Goal: Navigation & Orientation: Find specific page/section

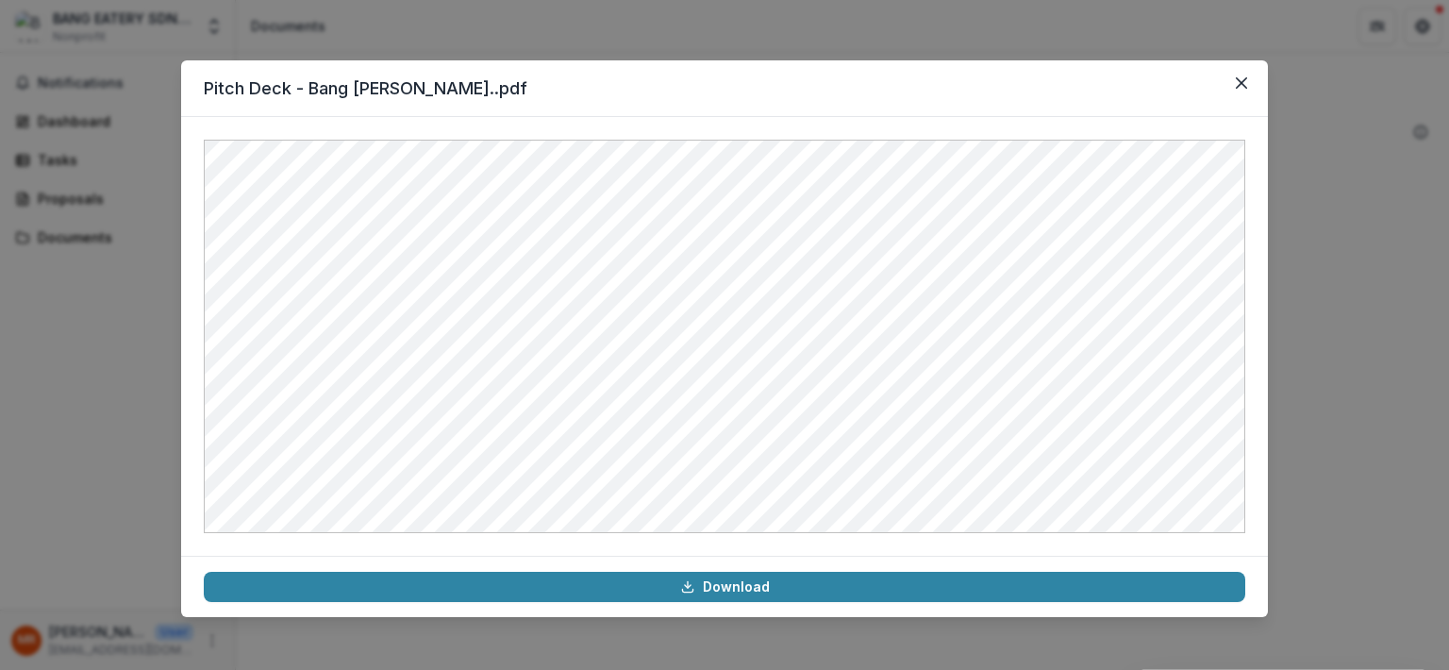
click at [1240, 86] on icon "Close" at bounding box center [1241, 82] width 11 height 11
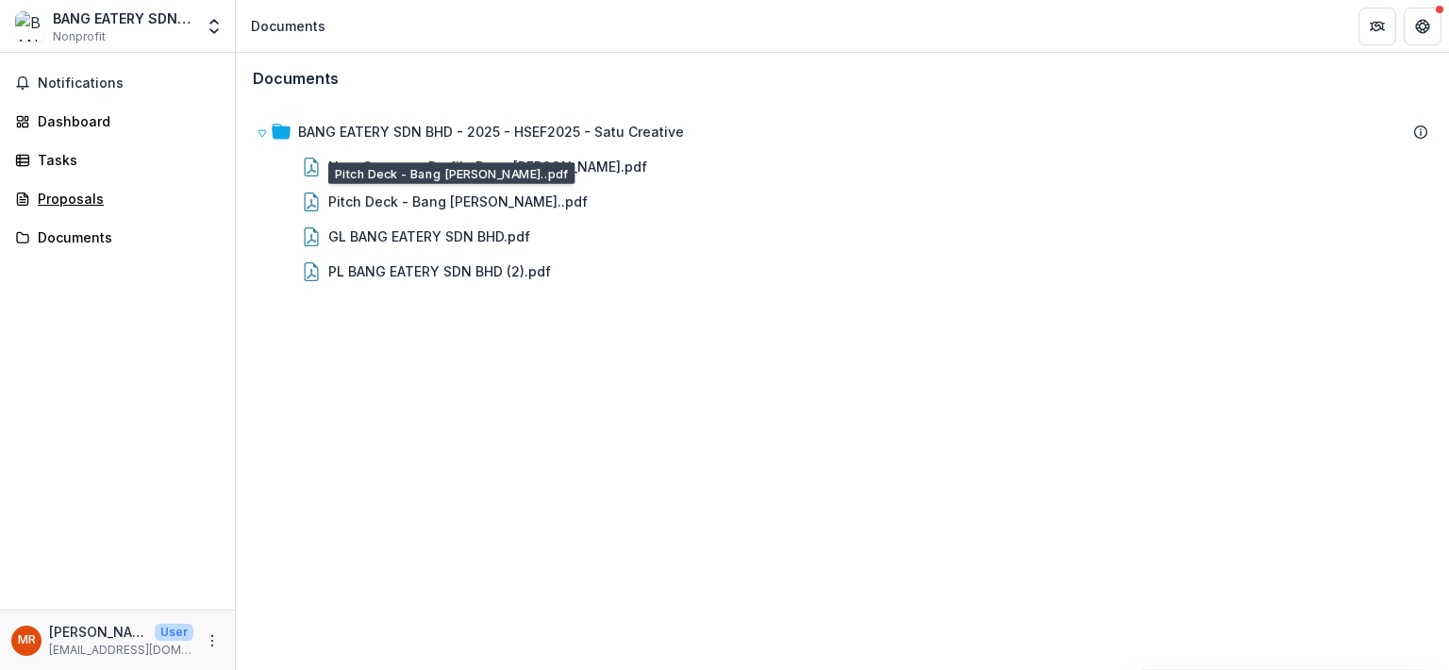
click at [132, 207] on div "Proposals" at bounding box center [125, 199] width 175 height 20
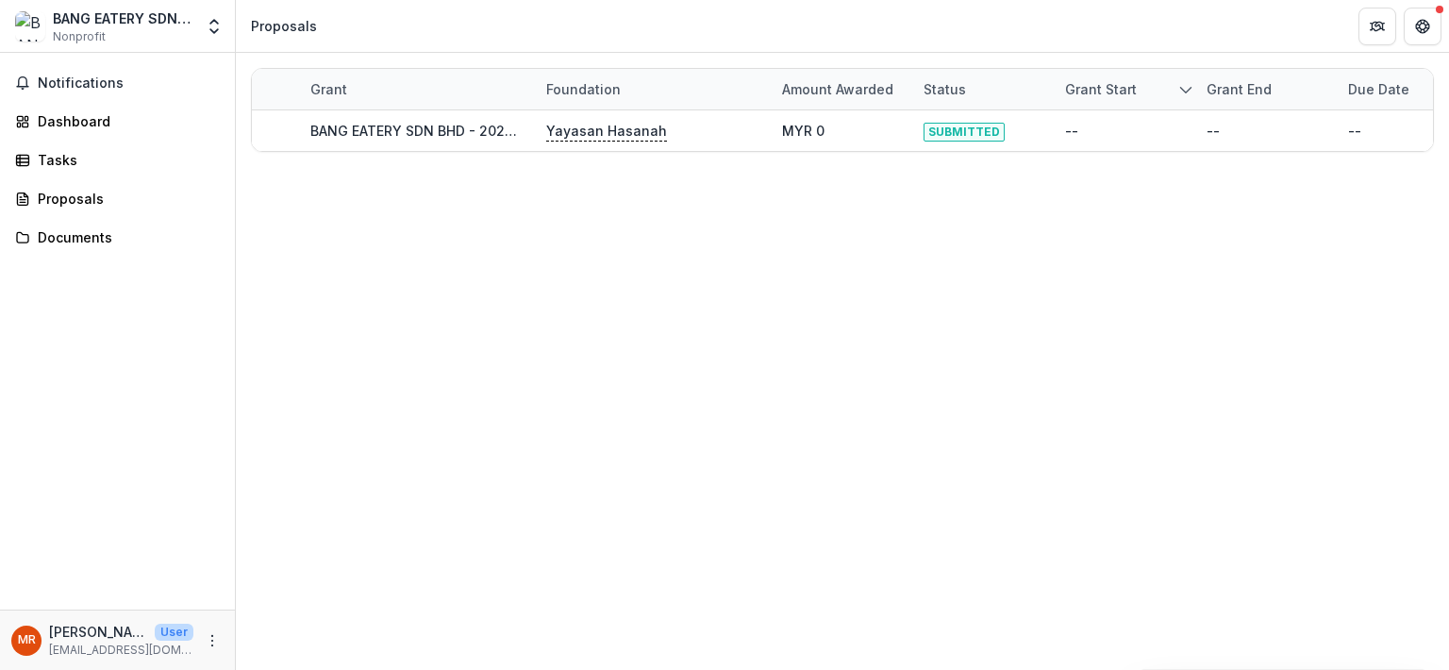
click at [122, 175] on div "Notifications Dashboard Tasks Proposals Documents" at bounding box center [117, 331] width 235 height 557
click at [87, 160] on div "Tasks" at bounding box center [125, 160] width 175 height 20
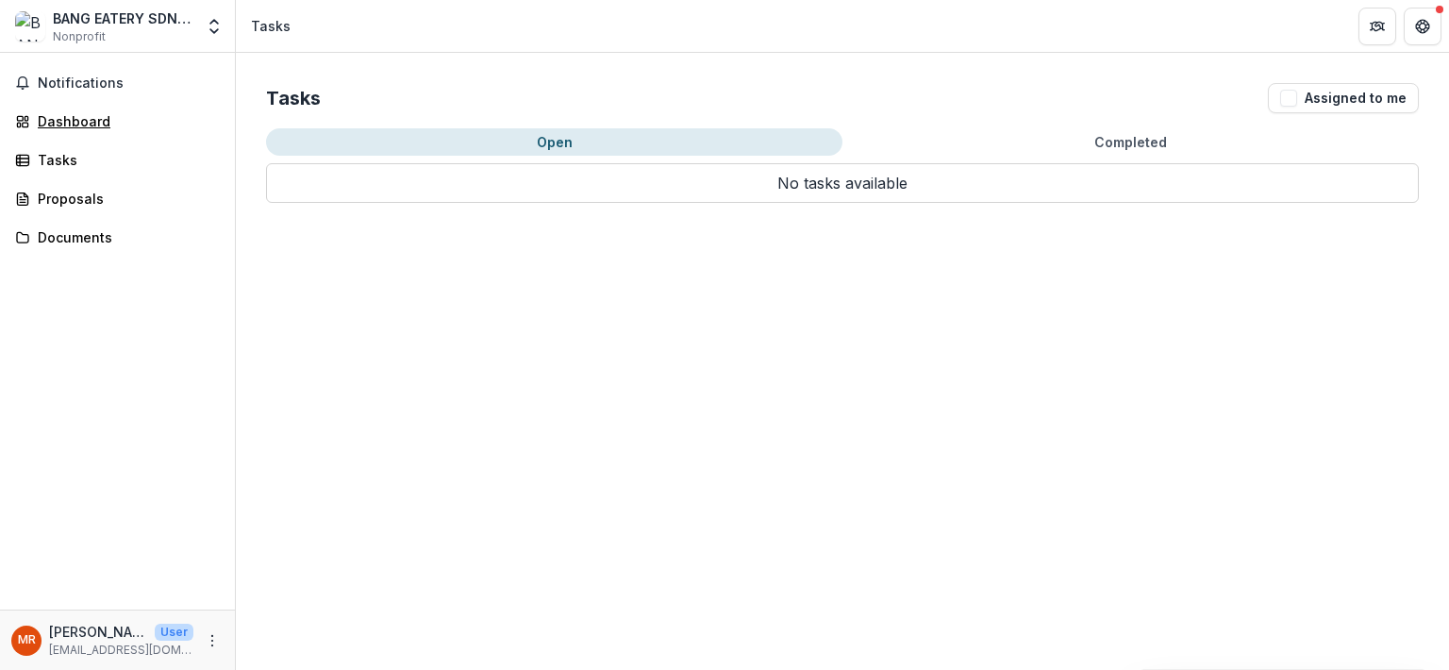
click at [89, 117] on div "Dashboard" at bounding box center [125, 121] width 175 height 20
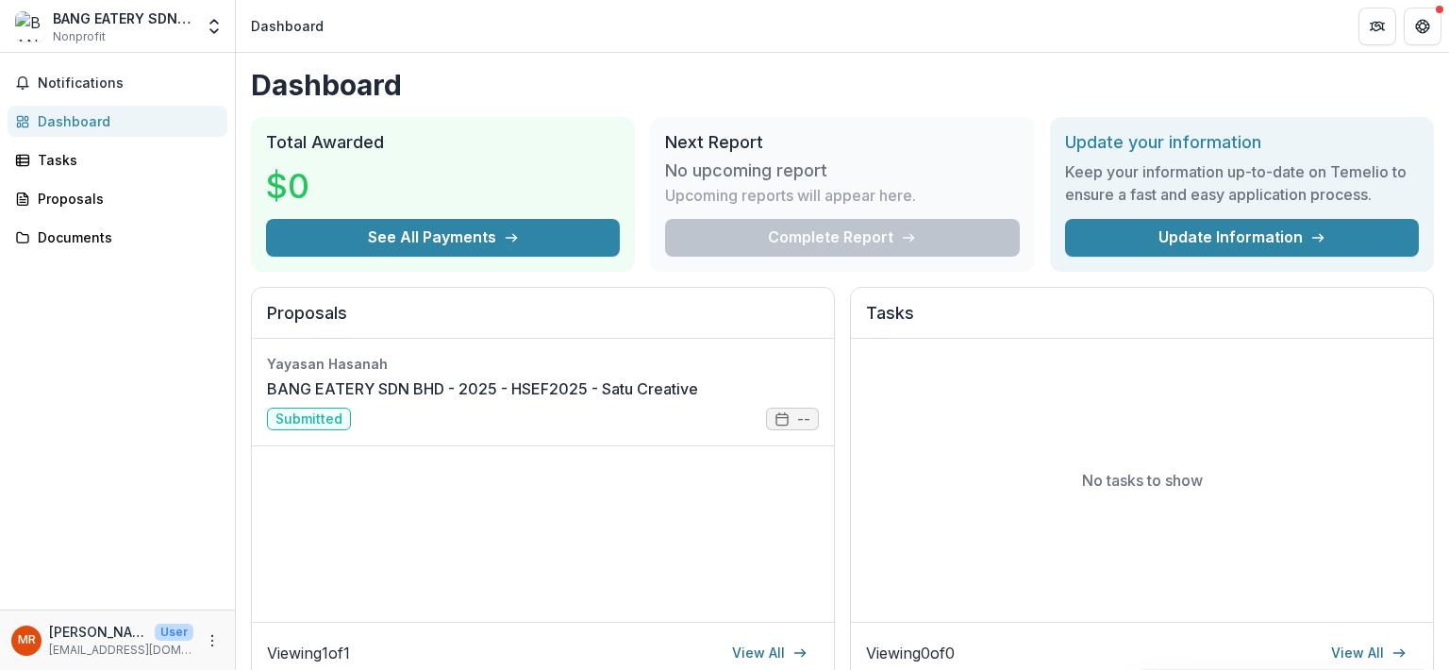
click at [121, 87] on span "Notifications" at bounding box center [129, 83] width 182 height 16
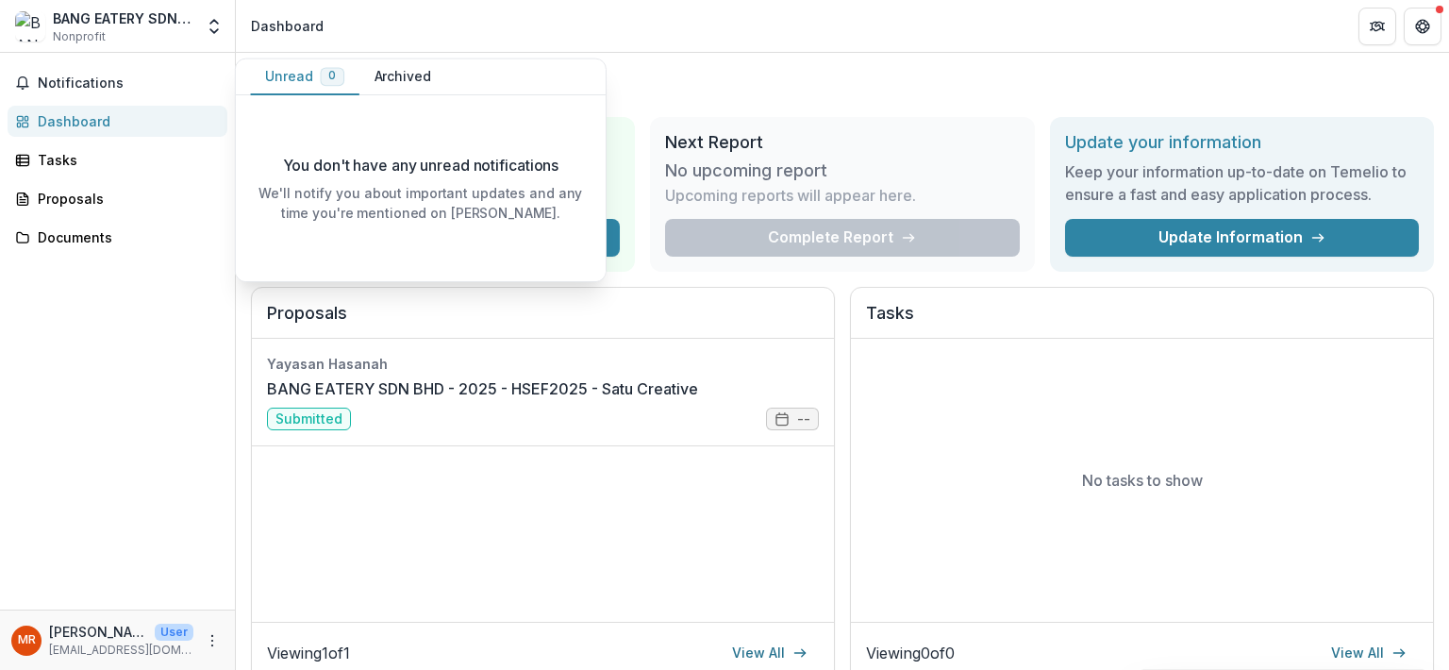
click at [101, 246] on div "Documents" at bounding box center [125, 237] width 175 height 20
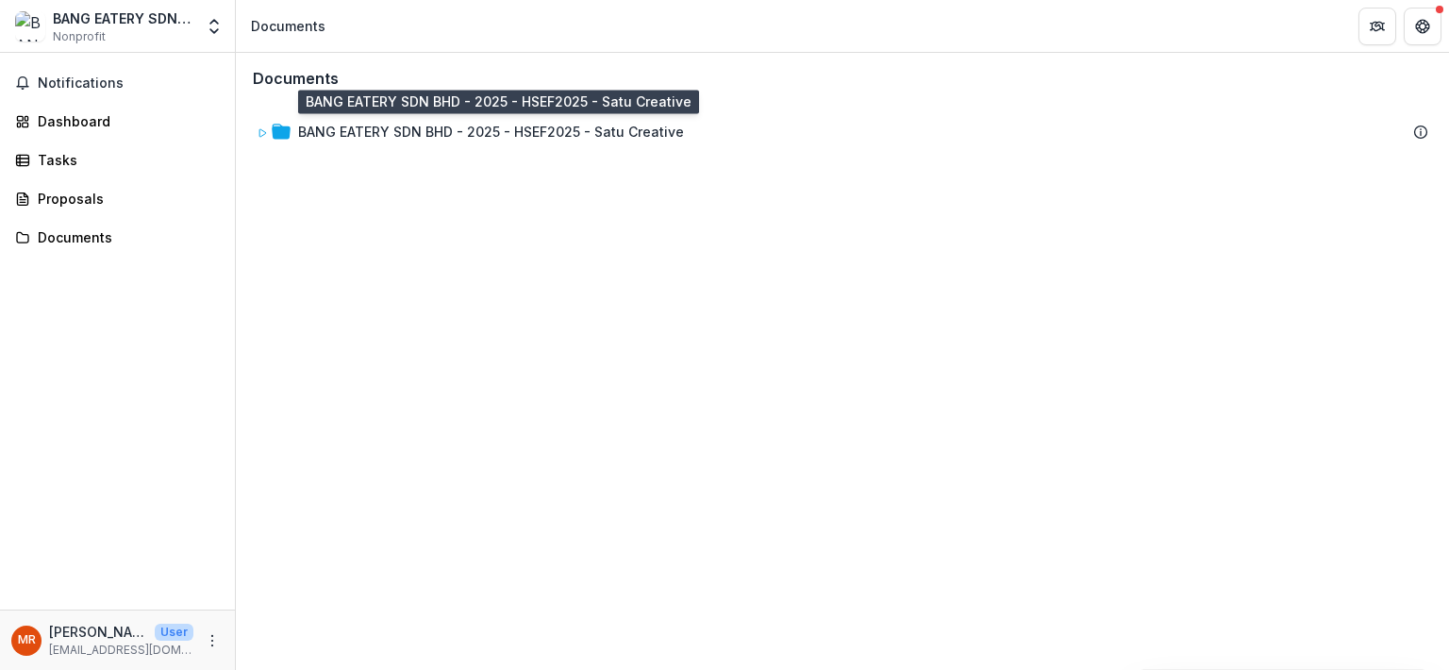
click at [333, 125] on div "BANG EATERY SDN BHD - 2025 - HSEF2025 - Satu Creative" at bounding box center [491, 132] width 386 height 20
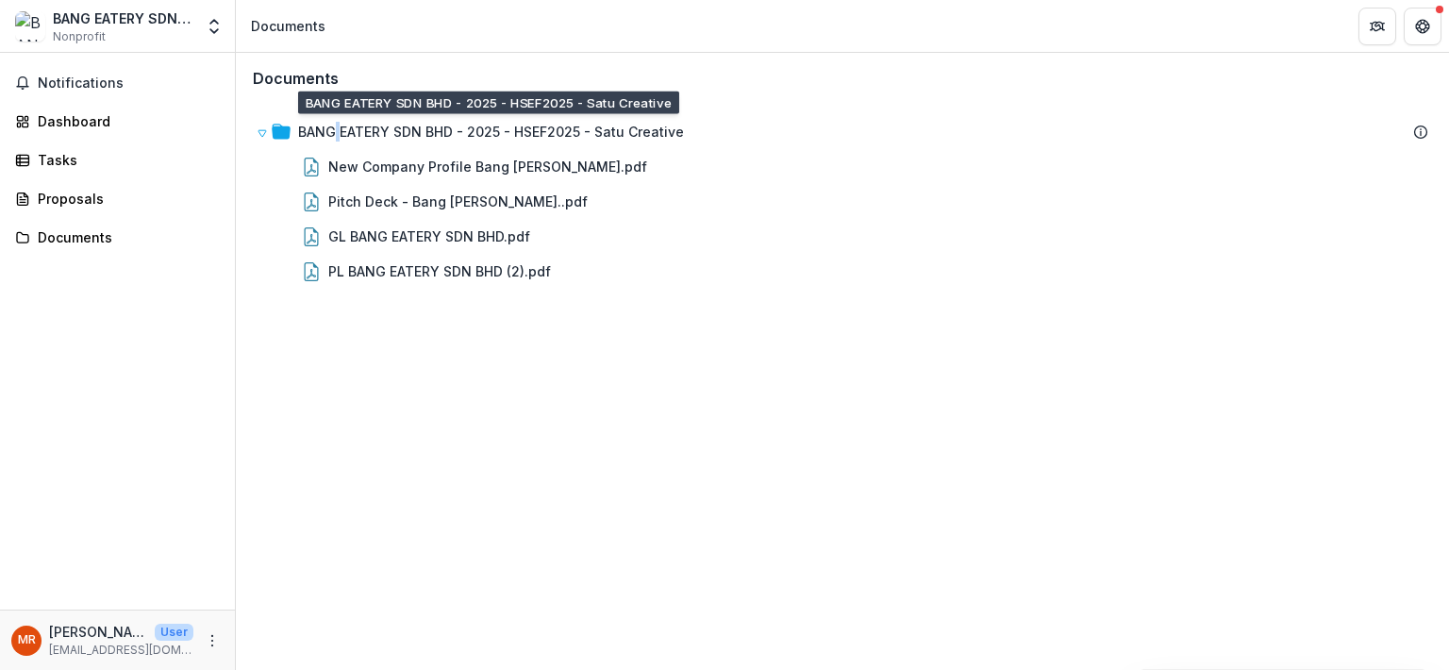
click at [333, 125] on div "BANG EATERY SDN BHD - 2025 - HSEF2025 - Satu Creative" at bounding box center [491, 132] width 386 height 20
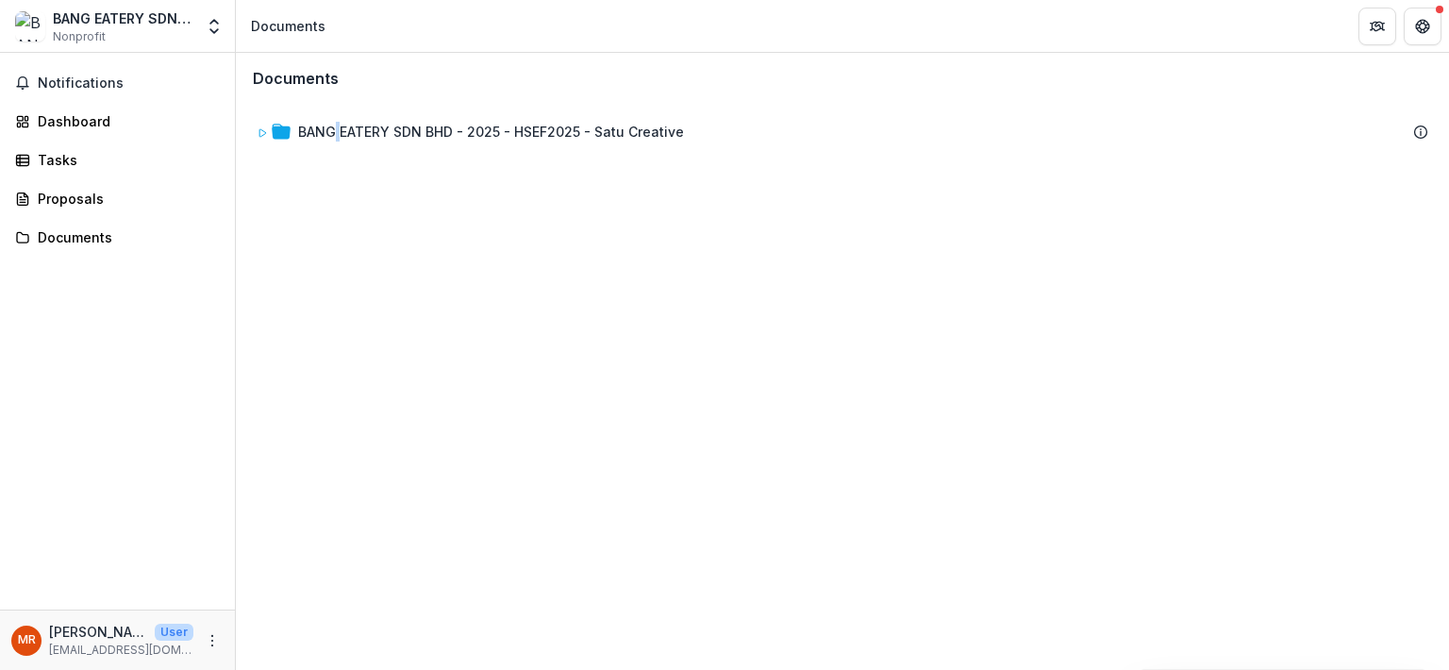
click at [333, 125] on div "BANG EATERY SDN BHD - 2025 - HSEF2025 - Satu Creative" at bounding box center [491, 132] width 386 height 20
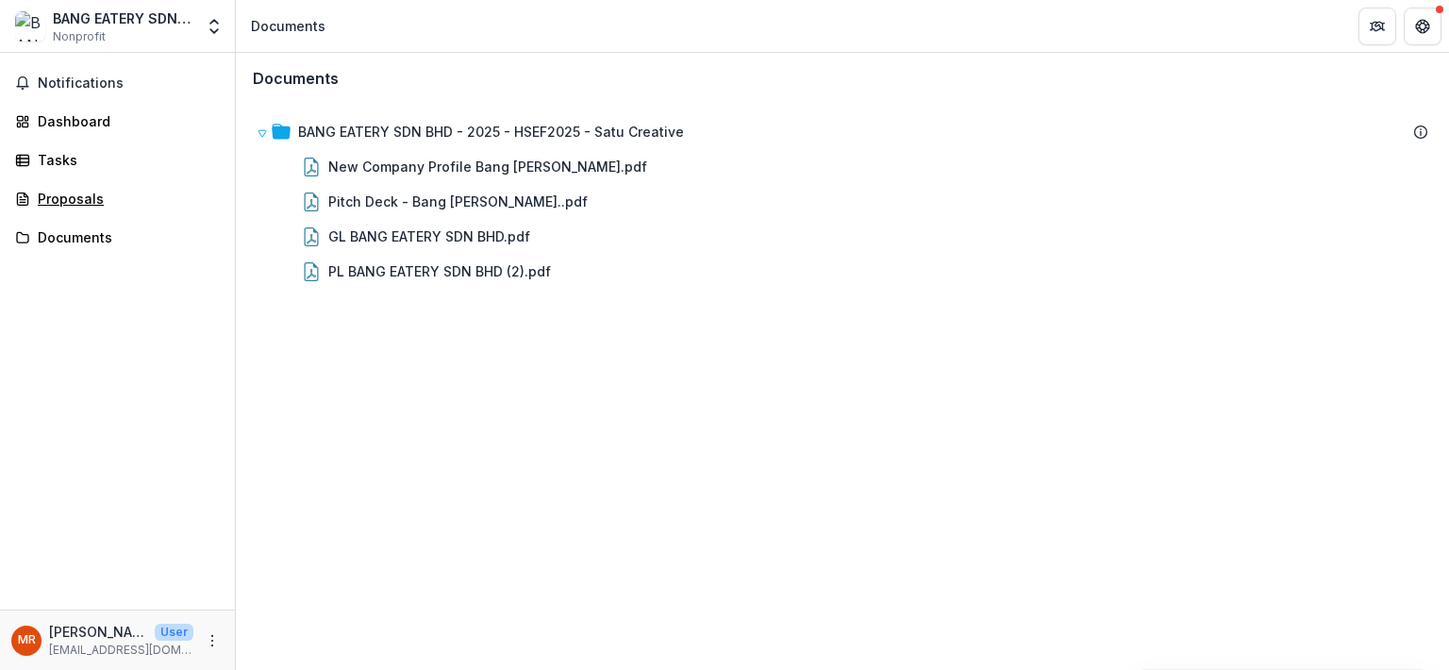
click at [130, 202] on div "Proposals" at bounding box center [125, 199] width 175 height 20
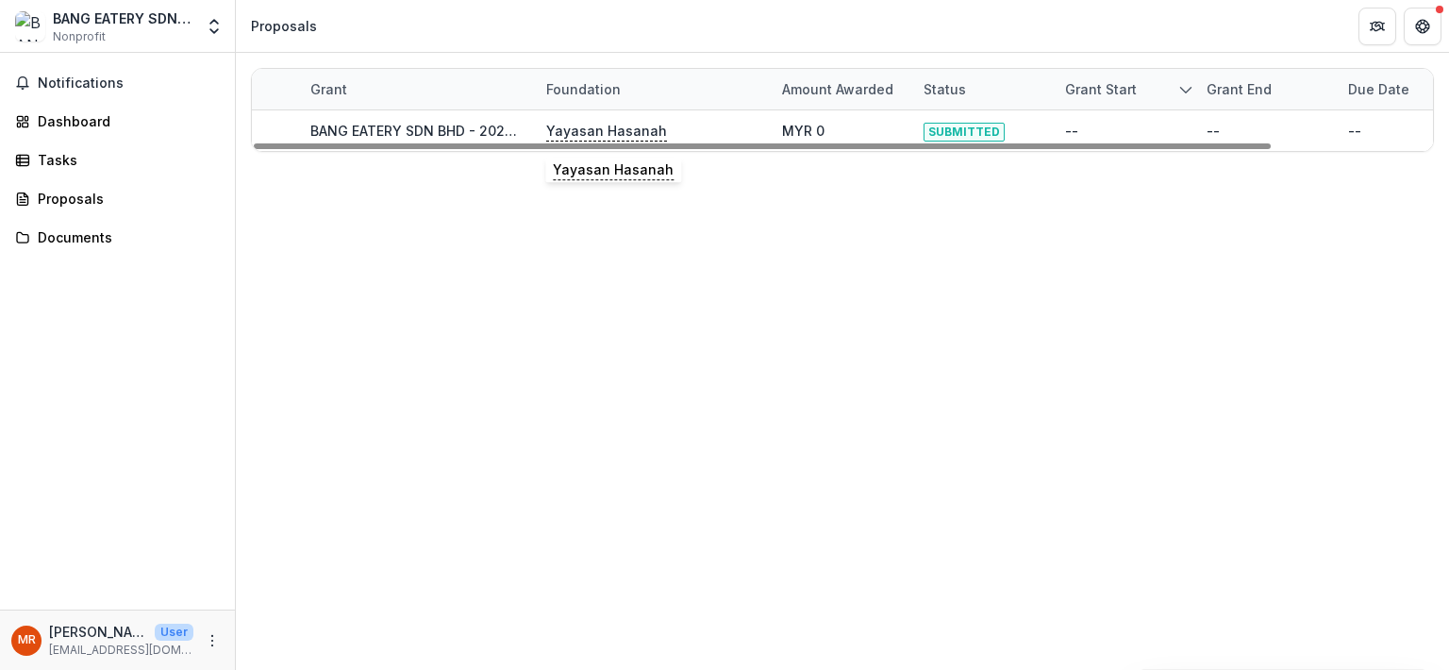
click at [598, 129] on p "Yayasan Hasanah" at bounding box center [606, 131] width 121 height 21
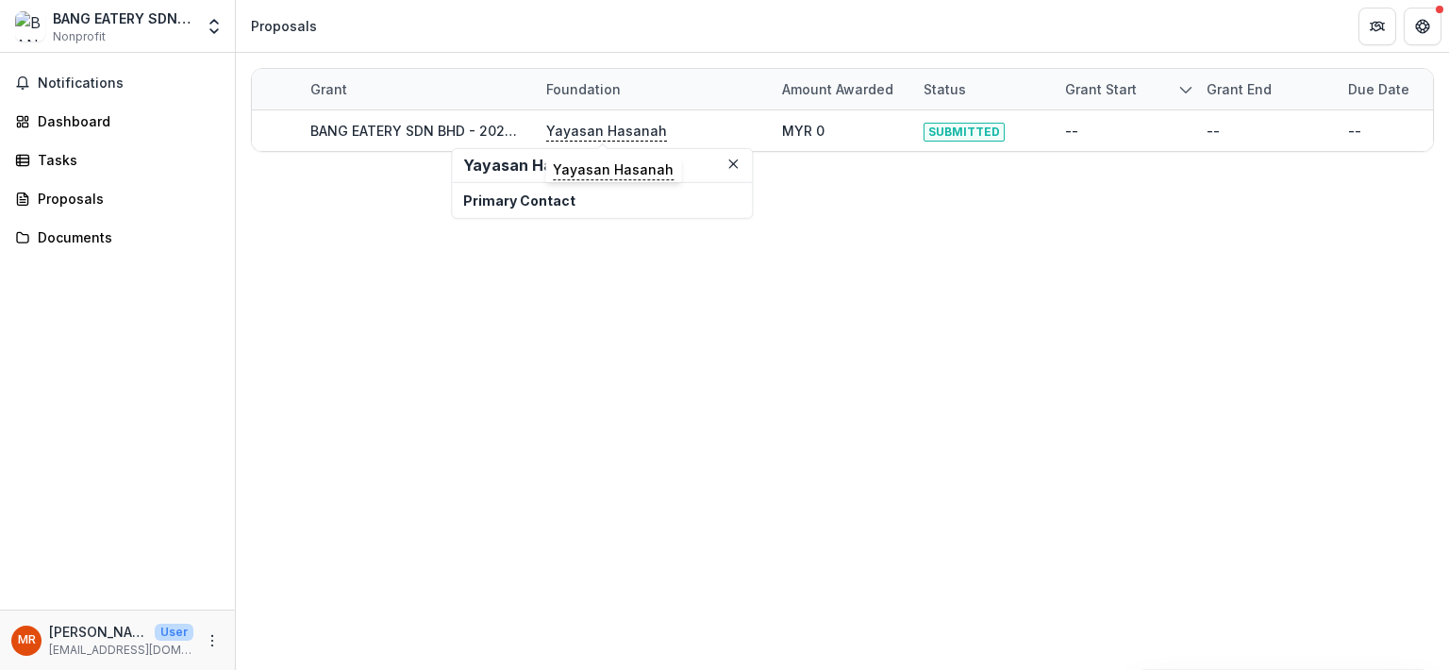
click at [521, 166] on h2 "Yayasan Hasanah" at bounding box center [601, 166] width 277 height 18
